Goal: Understand process/instructions

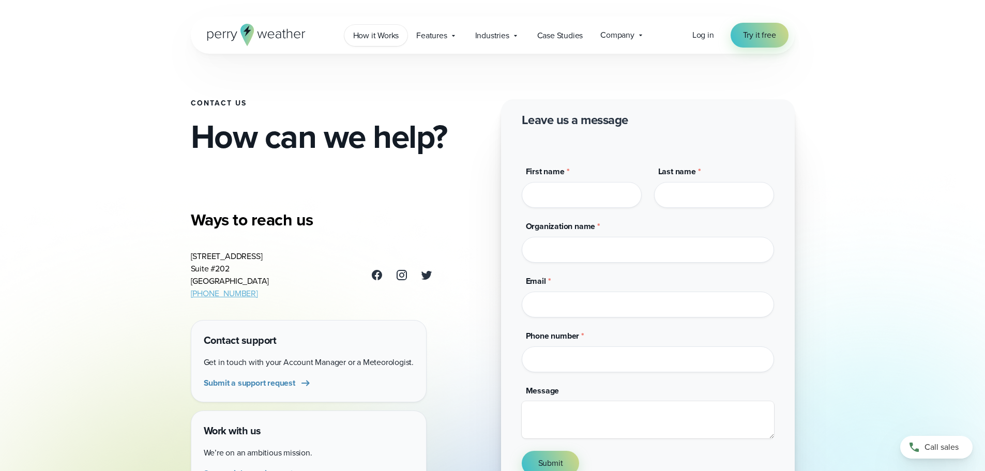
click at [384, 31] on span "How it Works" at bounding box center [376, 35] width 46 height 12
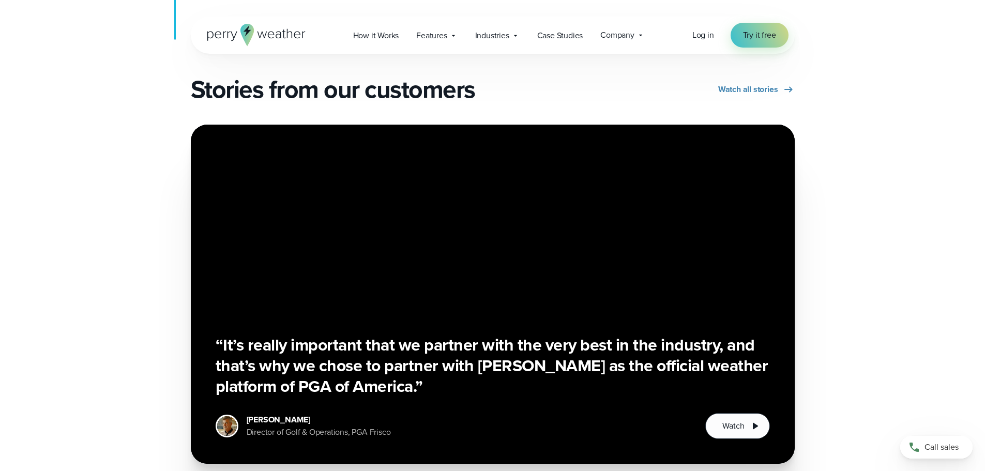
scroll to position [1758, 0]
